Goal: Task Accomplishment & Management: Use online tool/utility

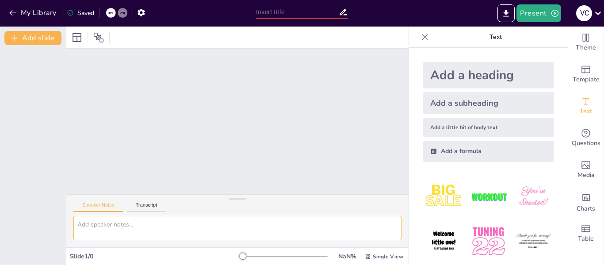
click at [179, 230] on textarea at bounding box center [237, 228] width 328 height 24
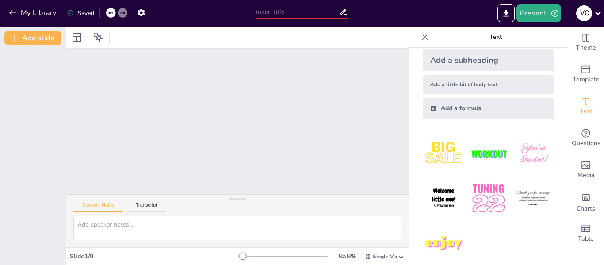
scroll to position [56, 0]
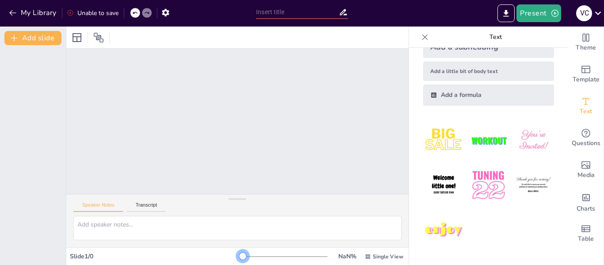
drag, startPoint x: 245, startPoint y: 255, endPoint x: 215, endPoint y: 257, distance: 30.1
click at [215, 257] on div "Slide 1 / 0 NaN % Single View" at bounding box center [237, 256] width 342 height 14
click at [545, 186] on img at bounding box center [533, 184] width 41 height 41
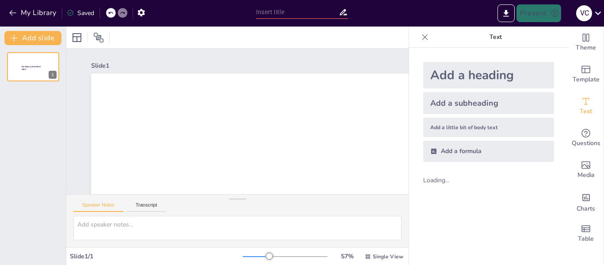
scroll to position [0, 0]
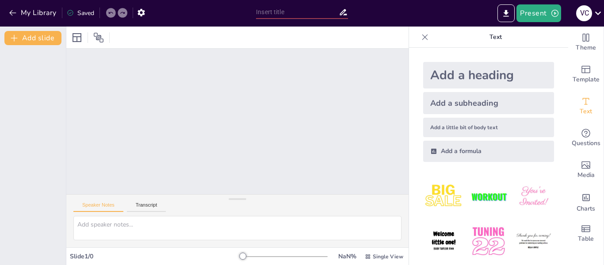
click at [521, 198] on img at bounding box center [533, 196] width 41 height 41
click at [445, 193] on img at bounding box center [443, 196] width 41 height 41
click at [447, 191] on img at bounding box center [443, 196] width 41 height 41
click at [81, 39] on icon at bounding box center [76, 37] width 9 height 9
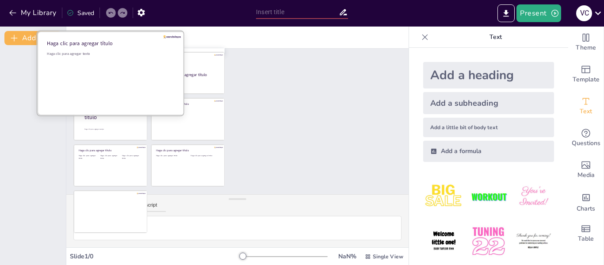
click at [102, 69] on div "Haga clic para agregar texto" at bounding box center [110, 78] width 126 height 55
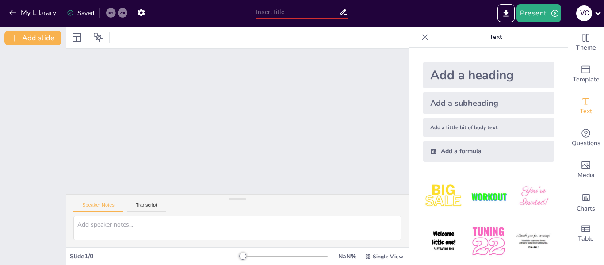
click at [306, 76] on div at bounding box center [237, 121] width 342 height 145
click at [513, 156] on div "Add a formula" at bounding box center [488, 151] width 131 height 21
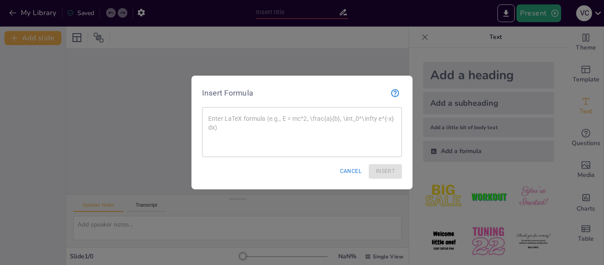
click at [441, 198] on div at bounding box center [302, 132] width 604 height 265
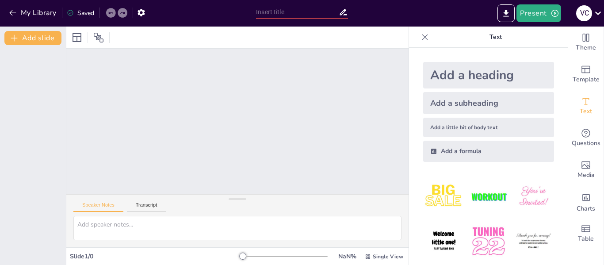
click at [458, 110] on div "Add a subheading" at bounding box center [488, 103] width 131 height 22
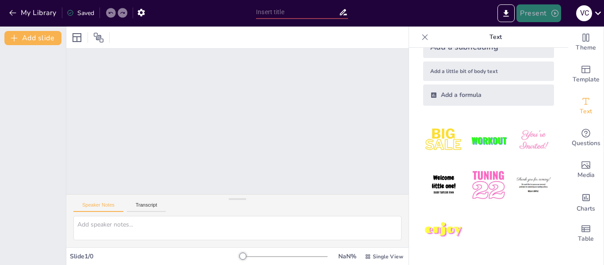
click at [524, 19] on button "Present" at bounding box center [538, 13] width 44 height 18
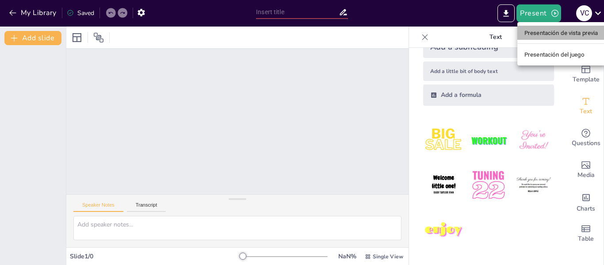
click at [537, 34] on font "Presentación de vista previa" at bounding box center [561, 33] width 74 height 7
